Goal: Information Seeking & Learning: Learn about a topic

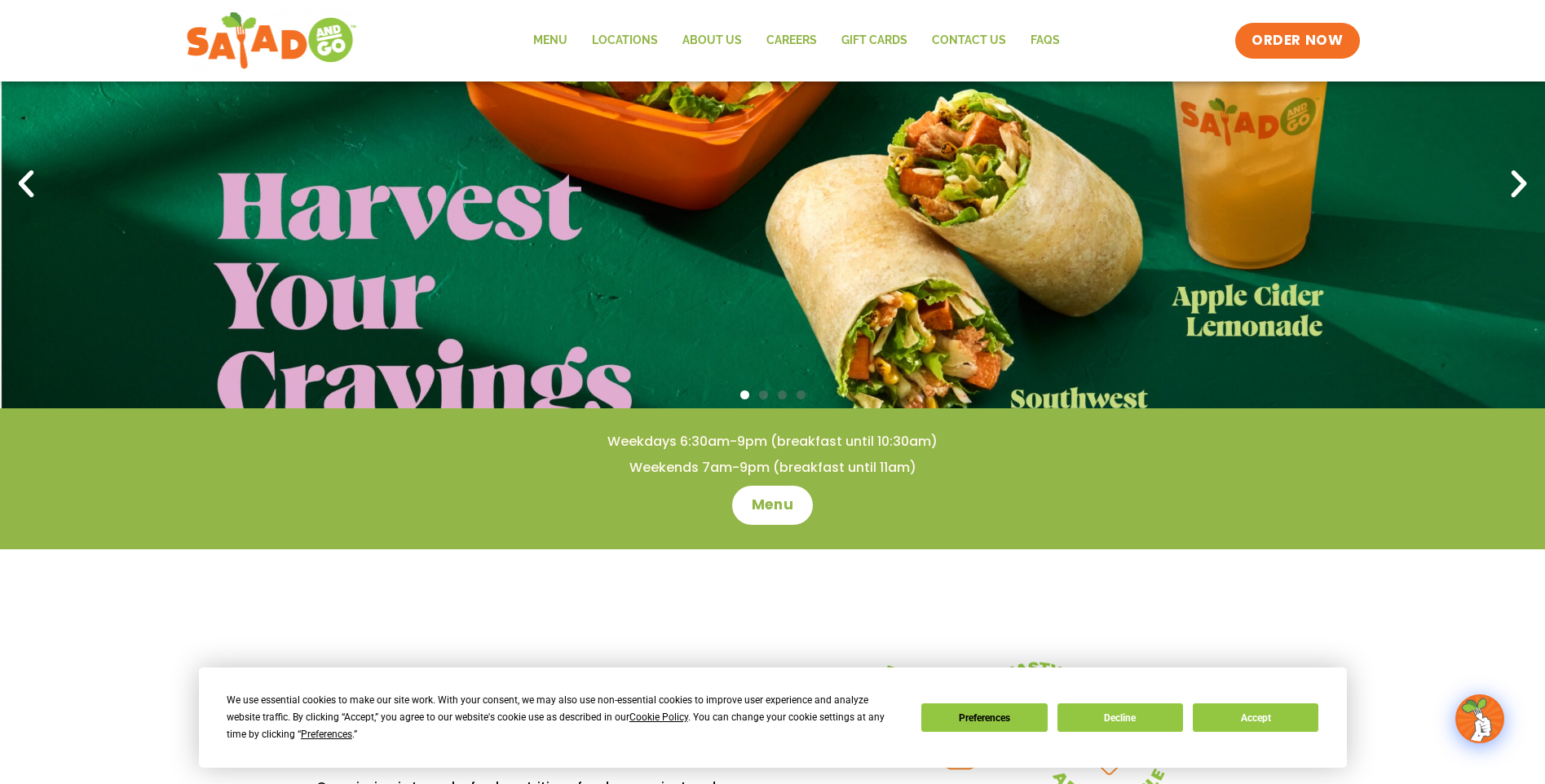
scroll to position [163, 0]
click at [1223, 722] on button "Accept" at bounding box center [1255, 718] width 126 height 29
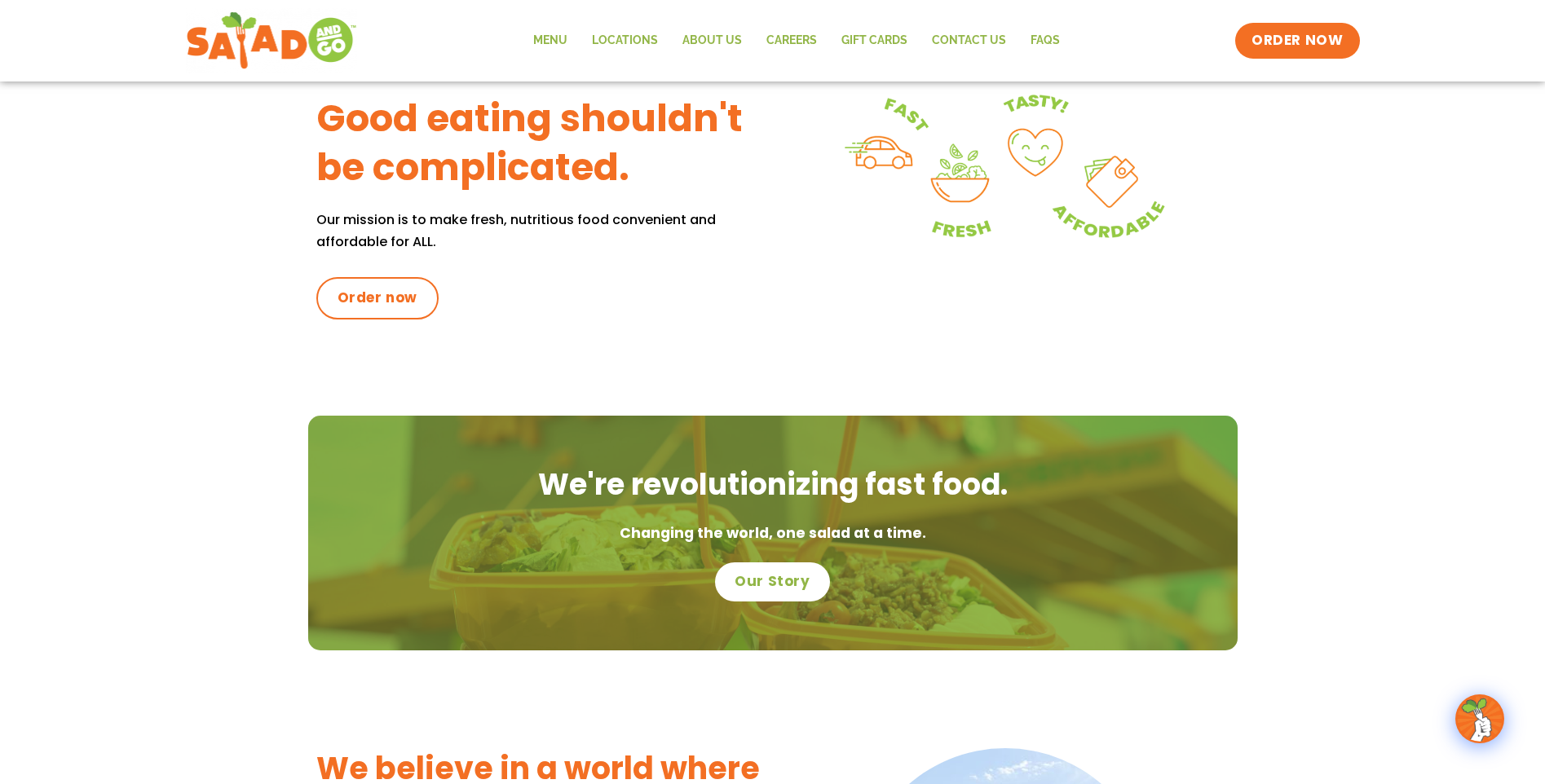
scroll to position [0, 0]
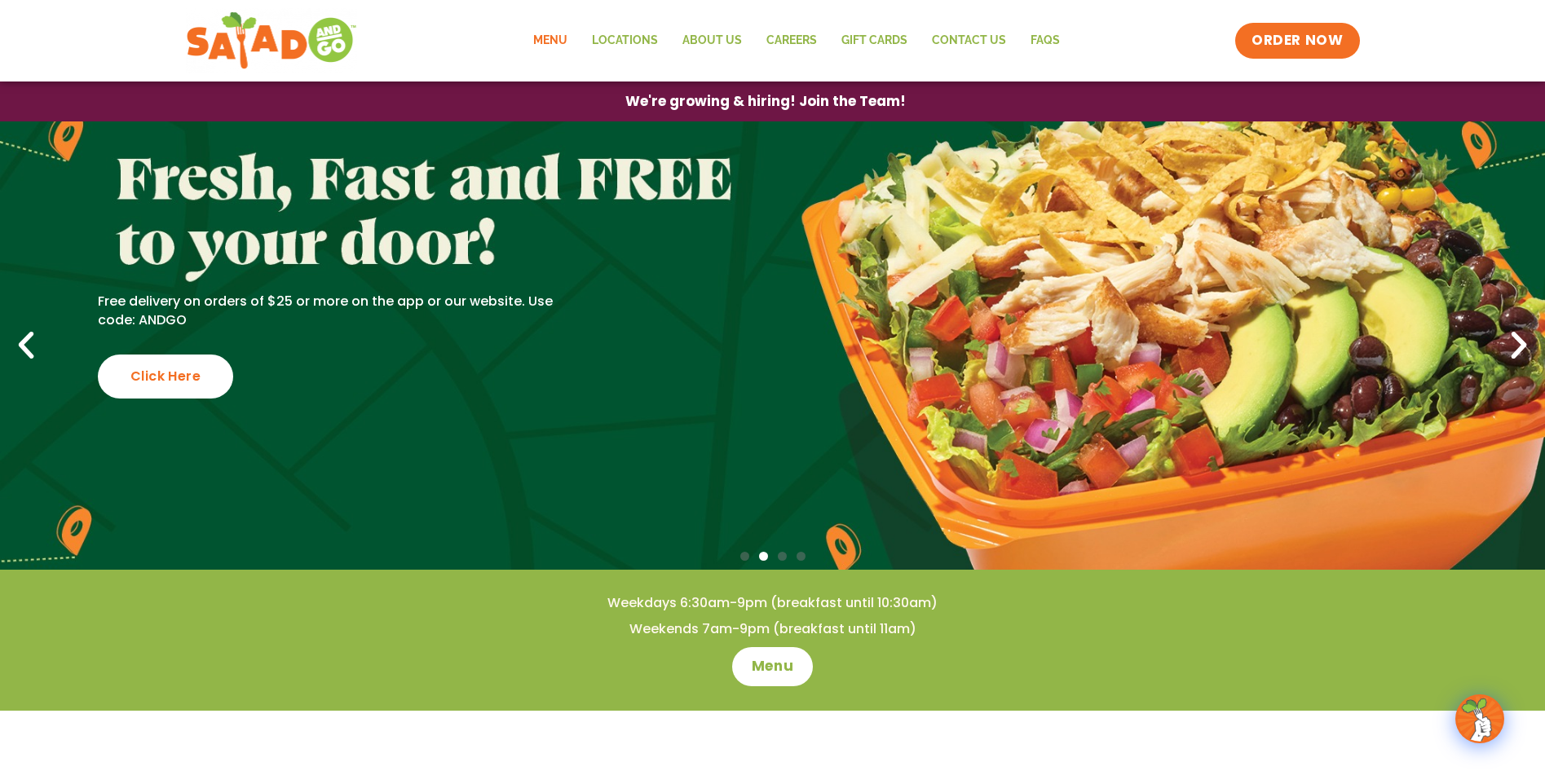
click at [560, 36] on link "Menu" at bounding box center [550, 41] width 59 height 38
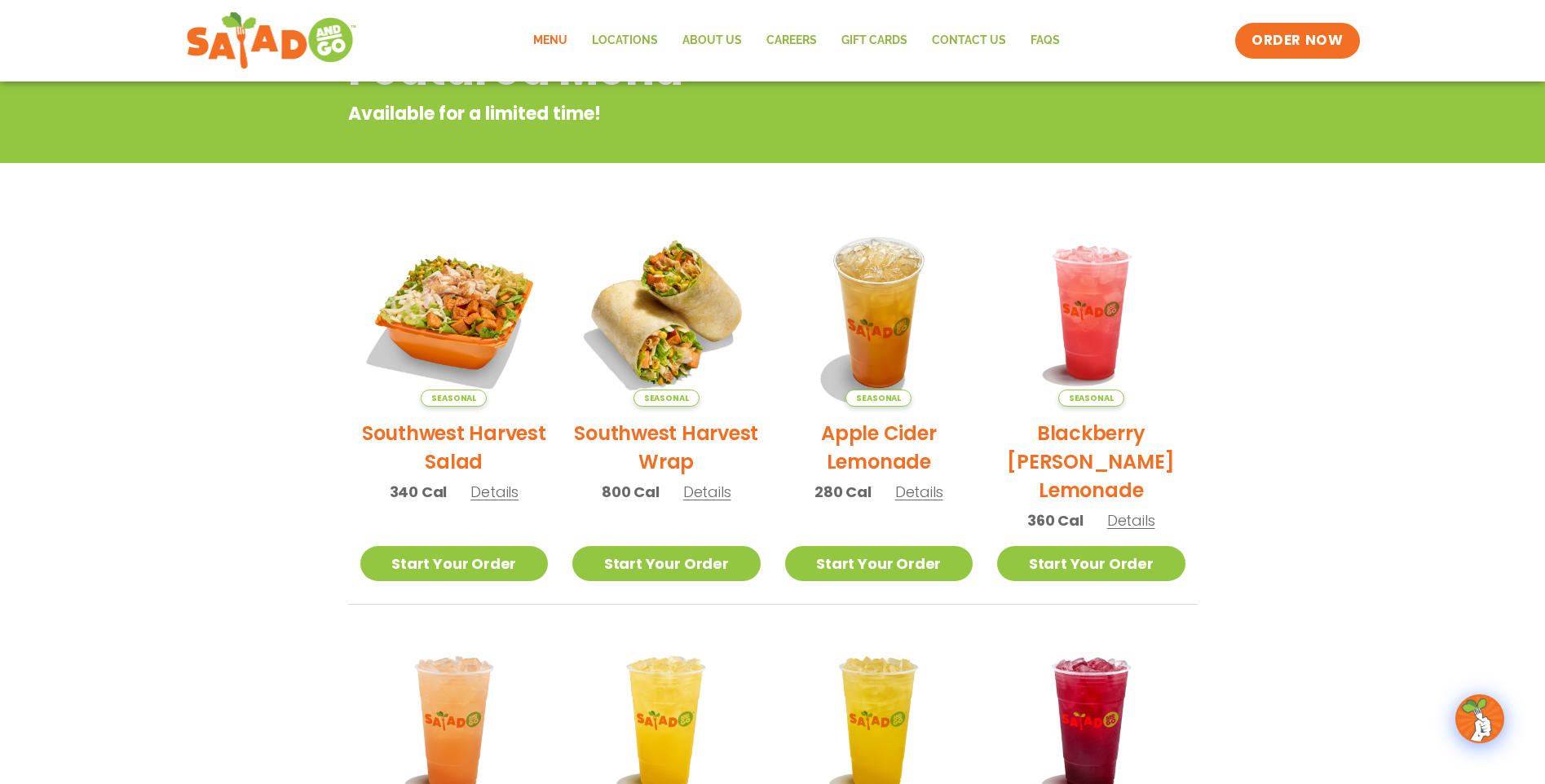
scroll to position [243, 0]
click at [689, 371] on img at bounding box center [666, 312] width 188 height 188
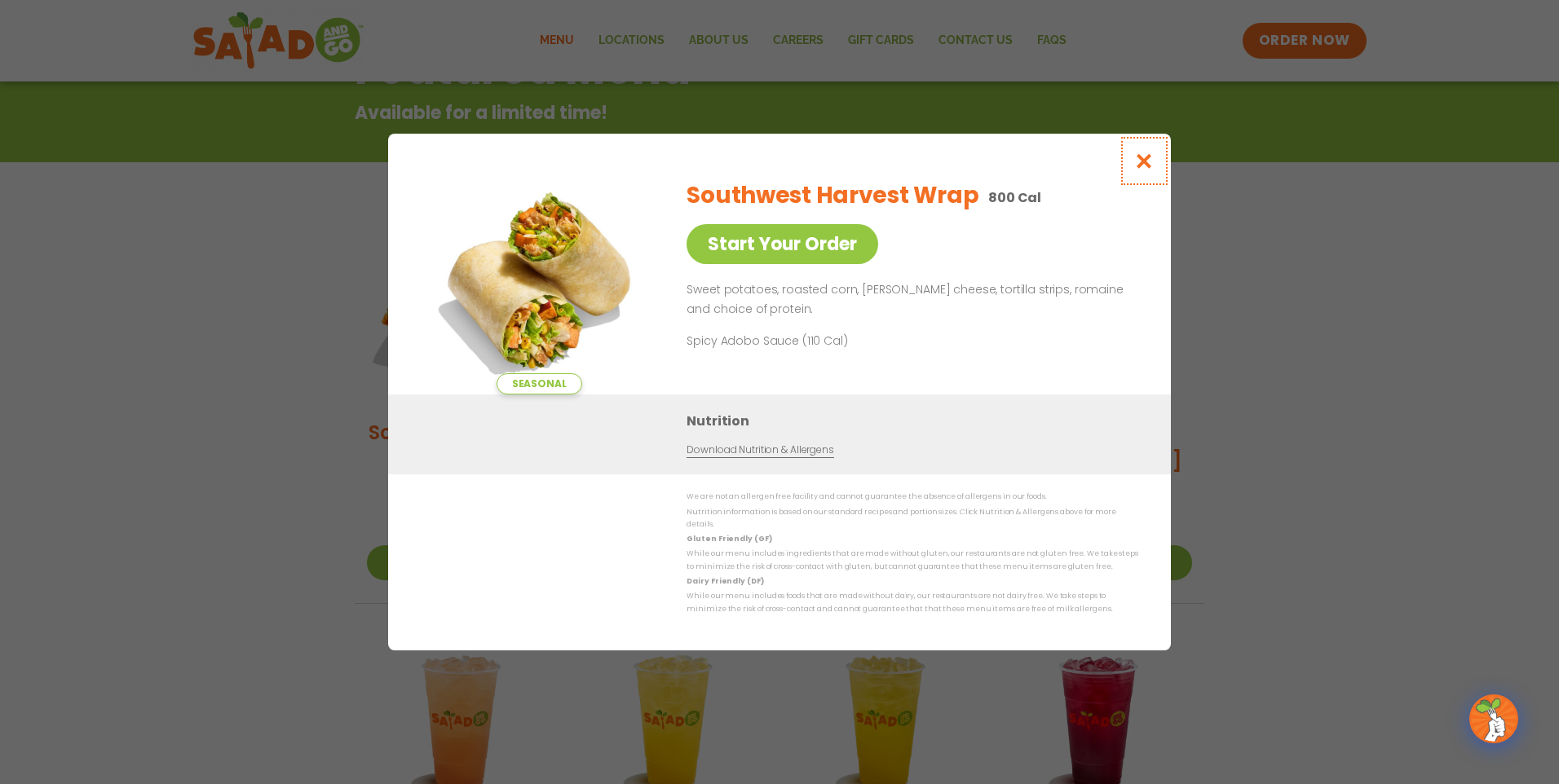
click at [1147, 170] on icon "Close modal" at bounding box center [1144, 161] width 21 height 17
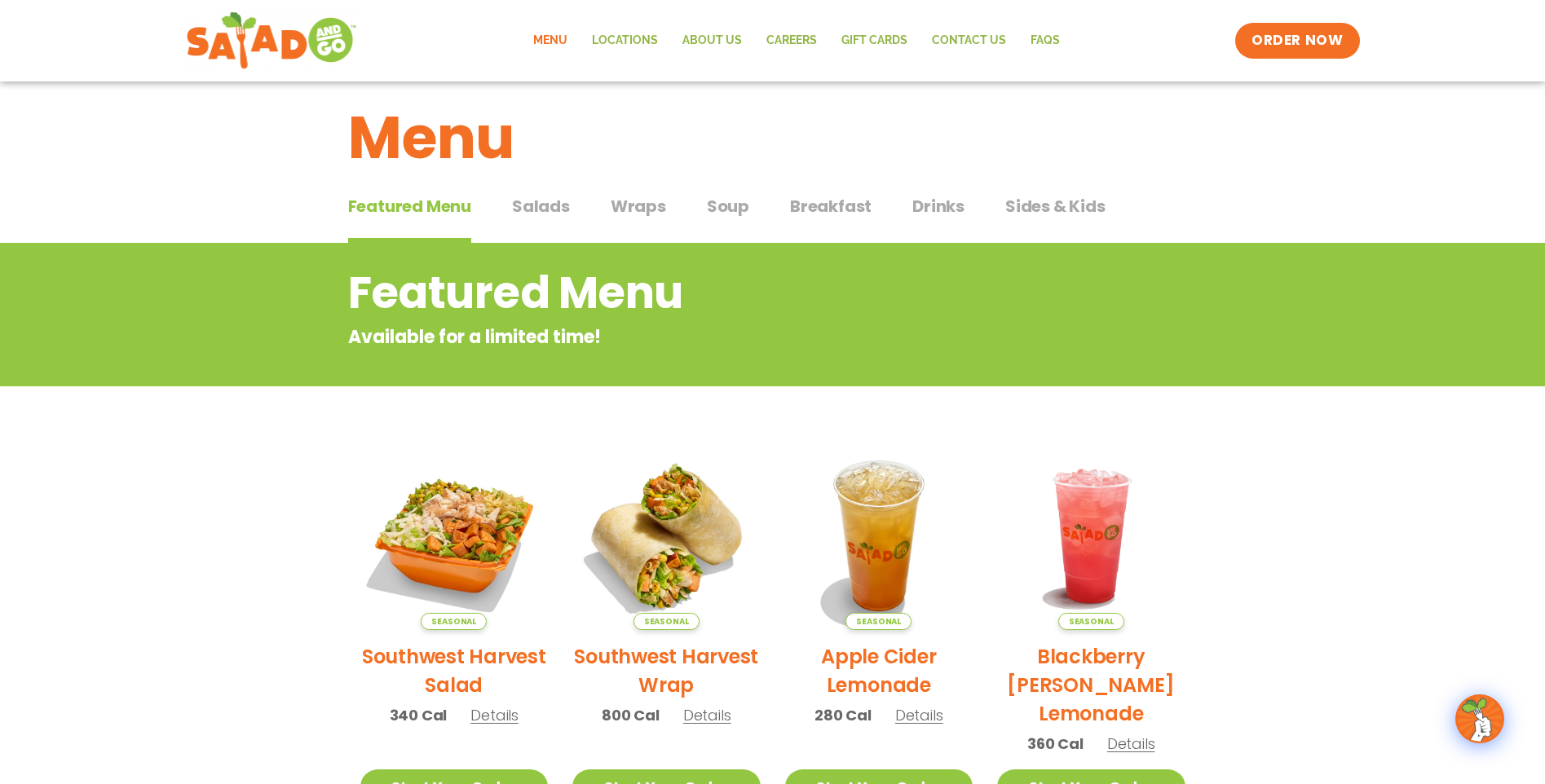
scroll to position [0, 0]
